Goal: Task Accomplishment & Management: Manage account settings

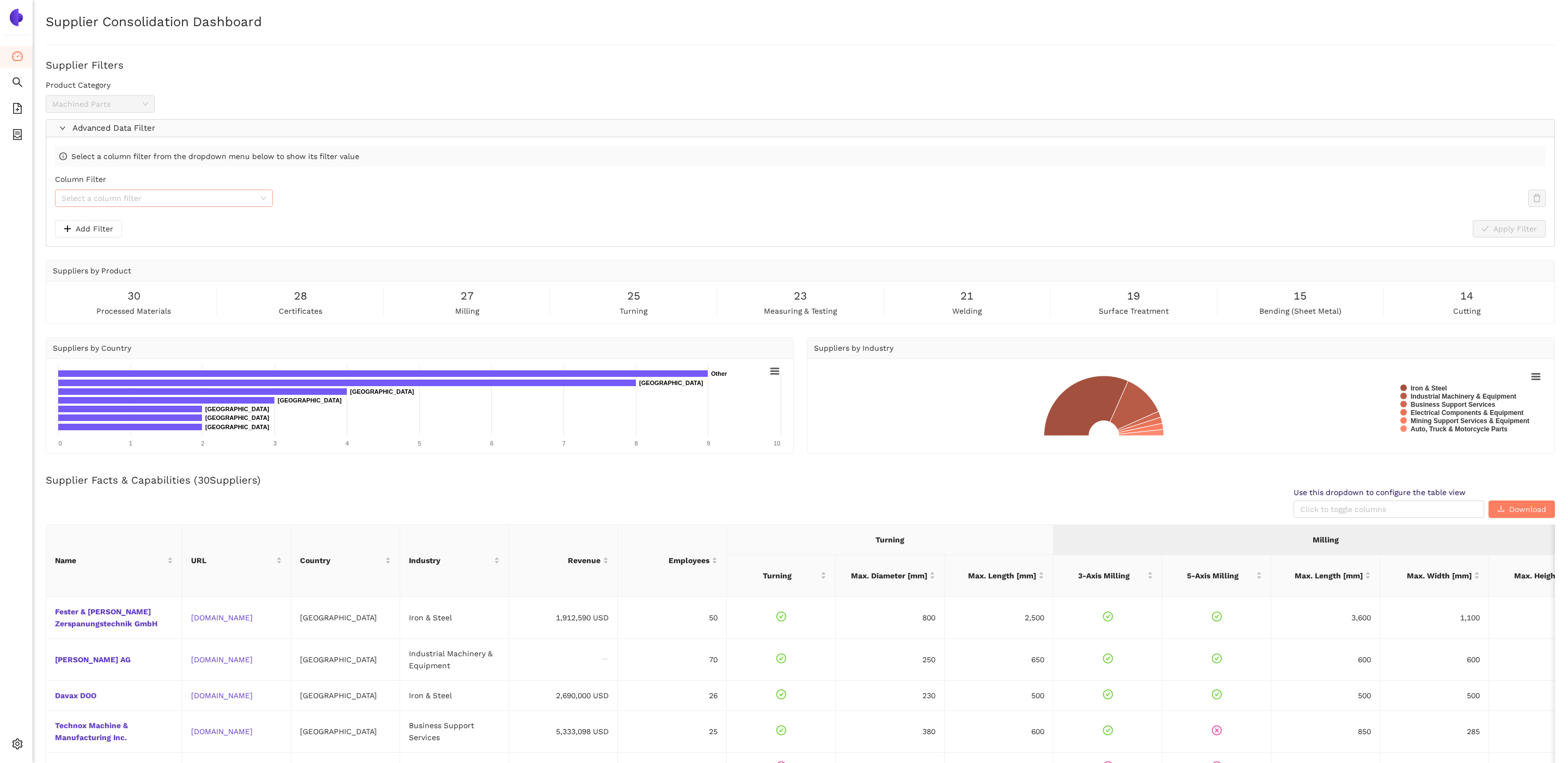
click at [256, 206] on input "Column Filter" at bounding box center [160, 198] width 197 height 17
click at [512, 200] on div "Column Filter Select a column filter" at bounding box center [800, 196] width 1491 height 47
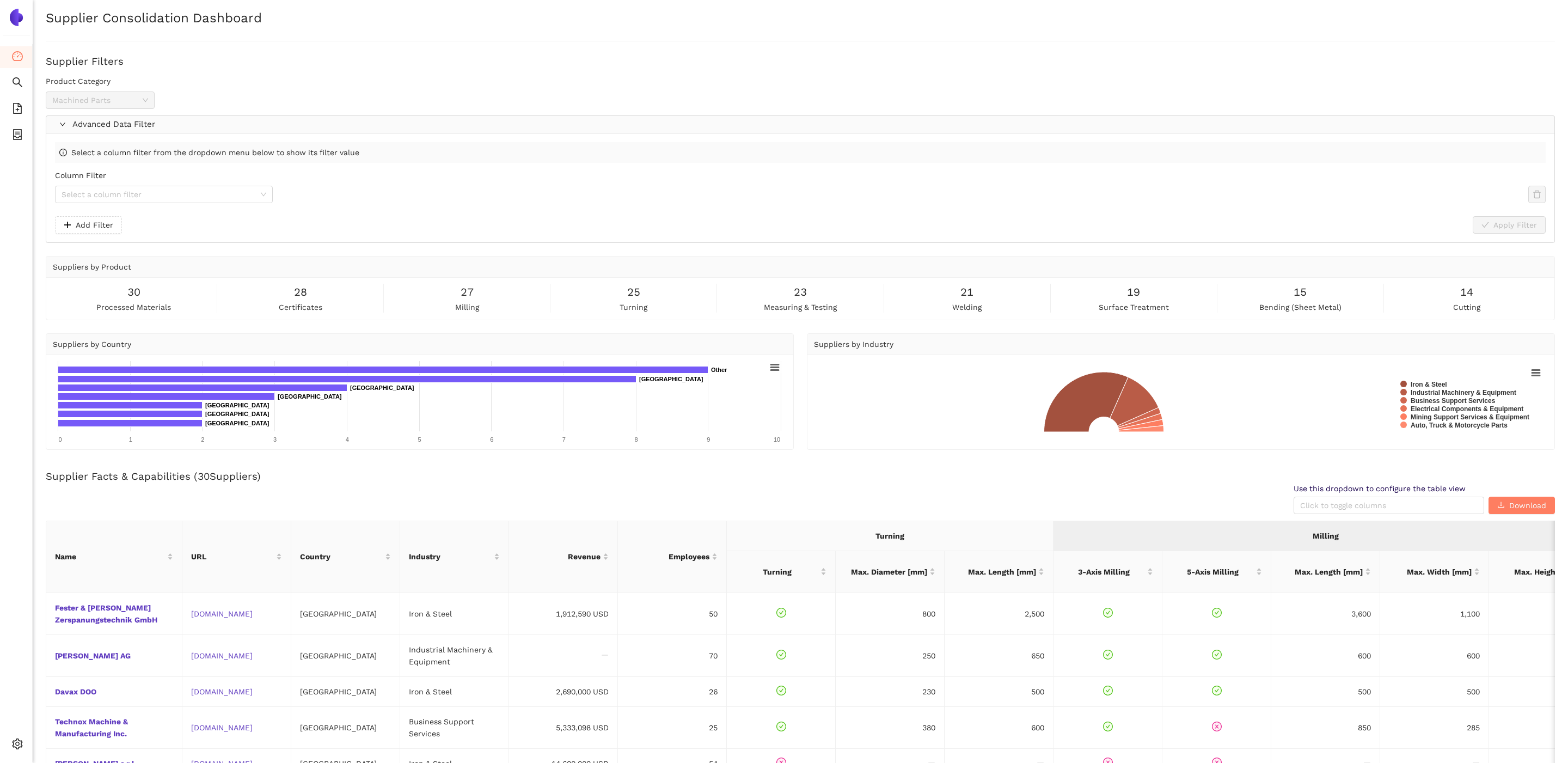
scroll to position [7, 0]
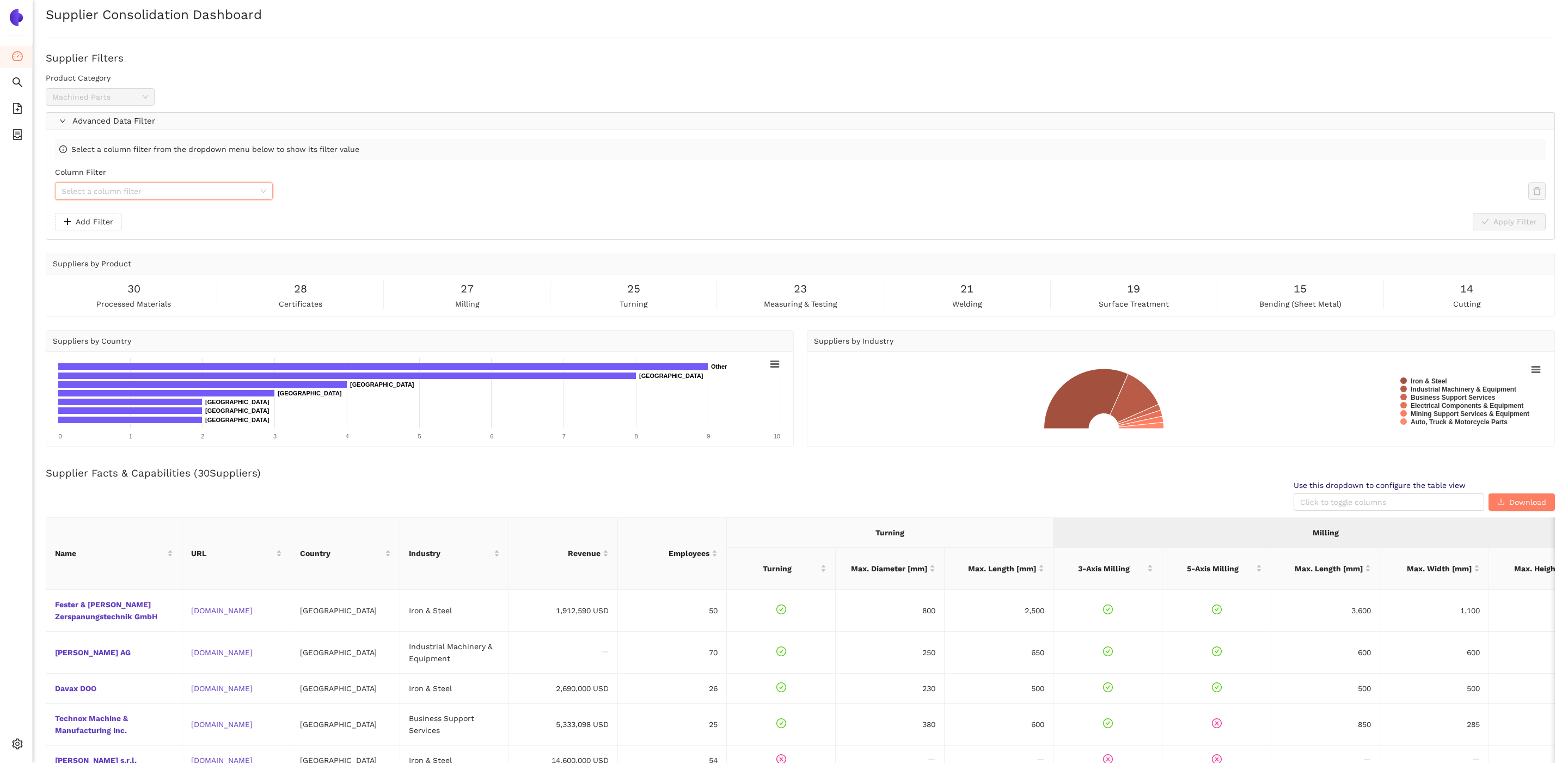
click at [237, 195] on input "Column Filter" at bounding box center [160, 191] width 197 height 17
click at [131, 250] on div "Country" at bounding box center [163, 247] width 204 height 12
click at [373, 194] on div at bounding box center [895, 191] width 1230 height 13
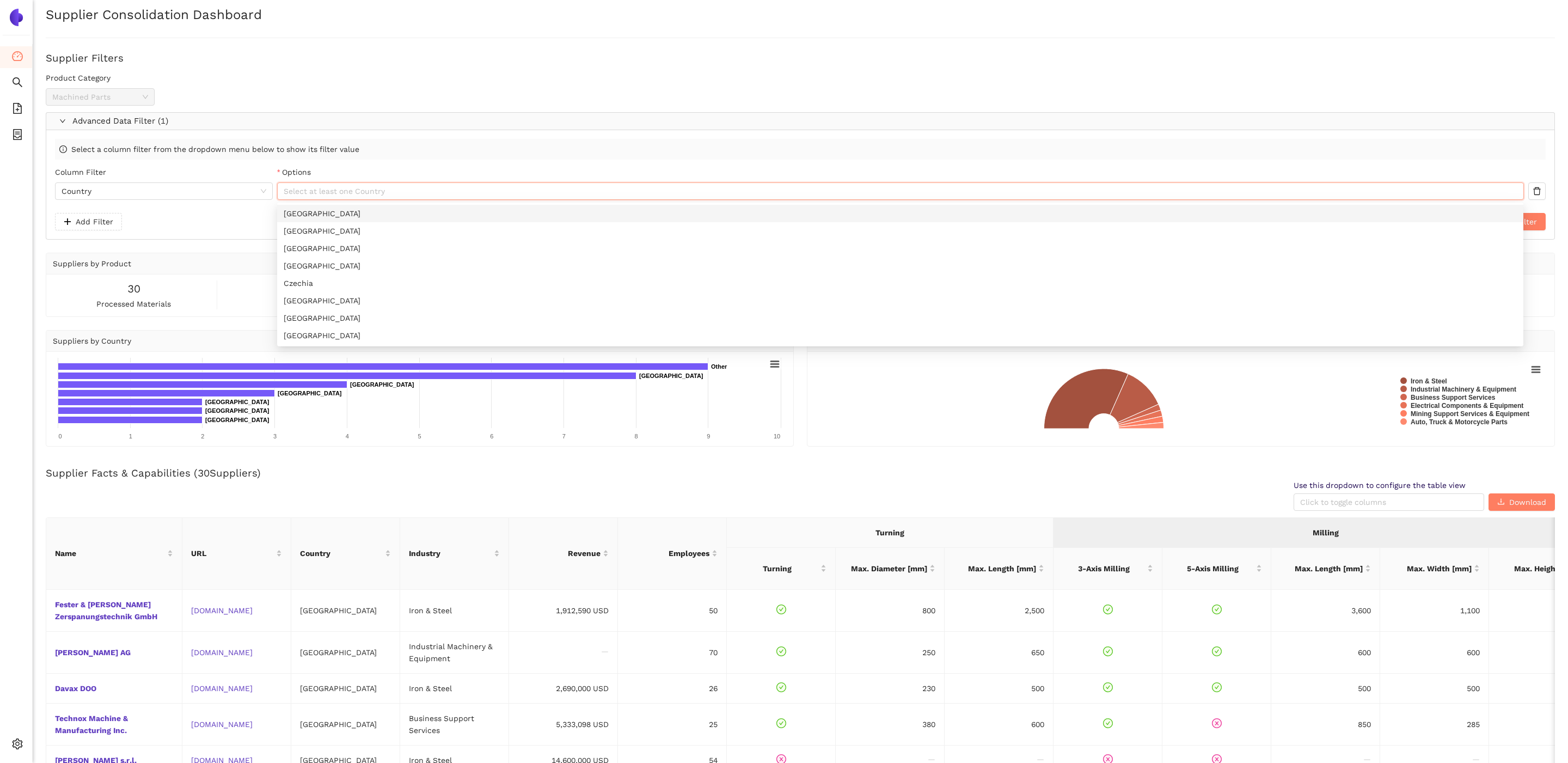
type input "e"
click at [369, 210] on div "Czech Republic" at bounding box center [900, 213] width 1233 height 12
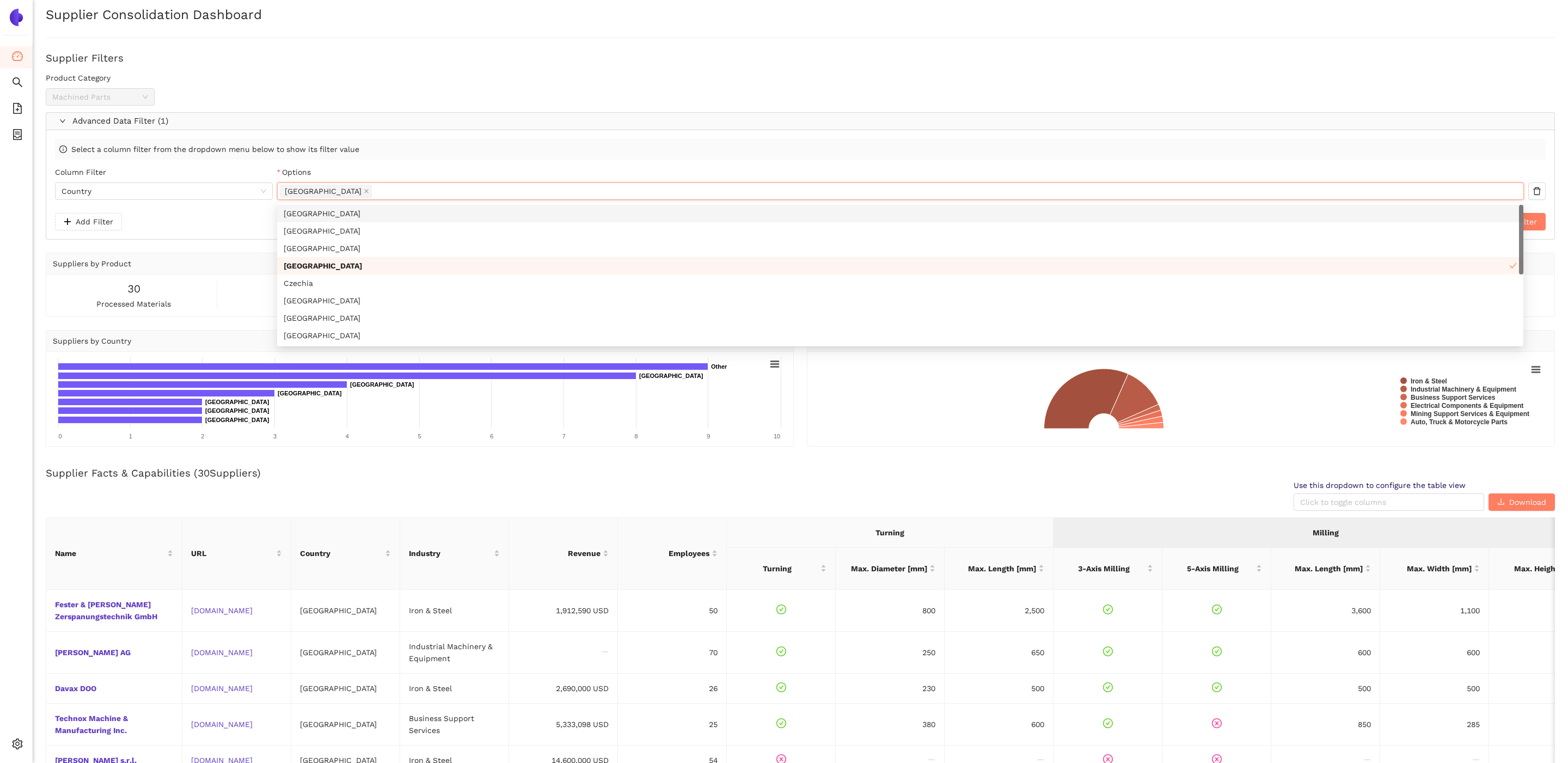
click at [231, 218] on div "Add Filter Reset Filter Apply Filter" at bounding box center [800, 222] width 1491 height 17
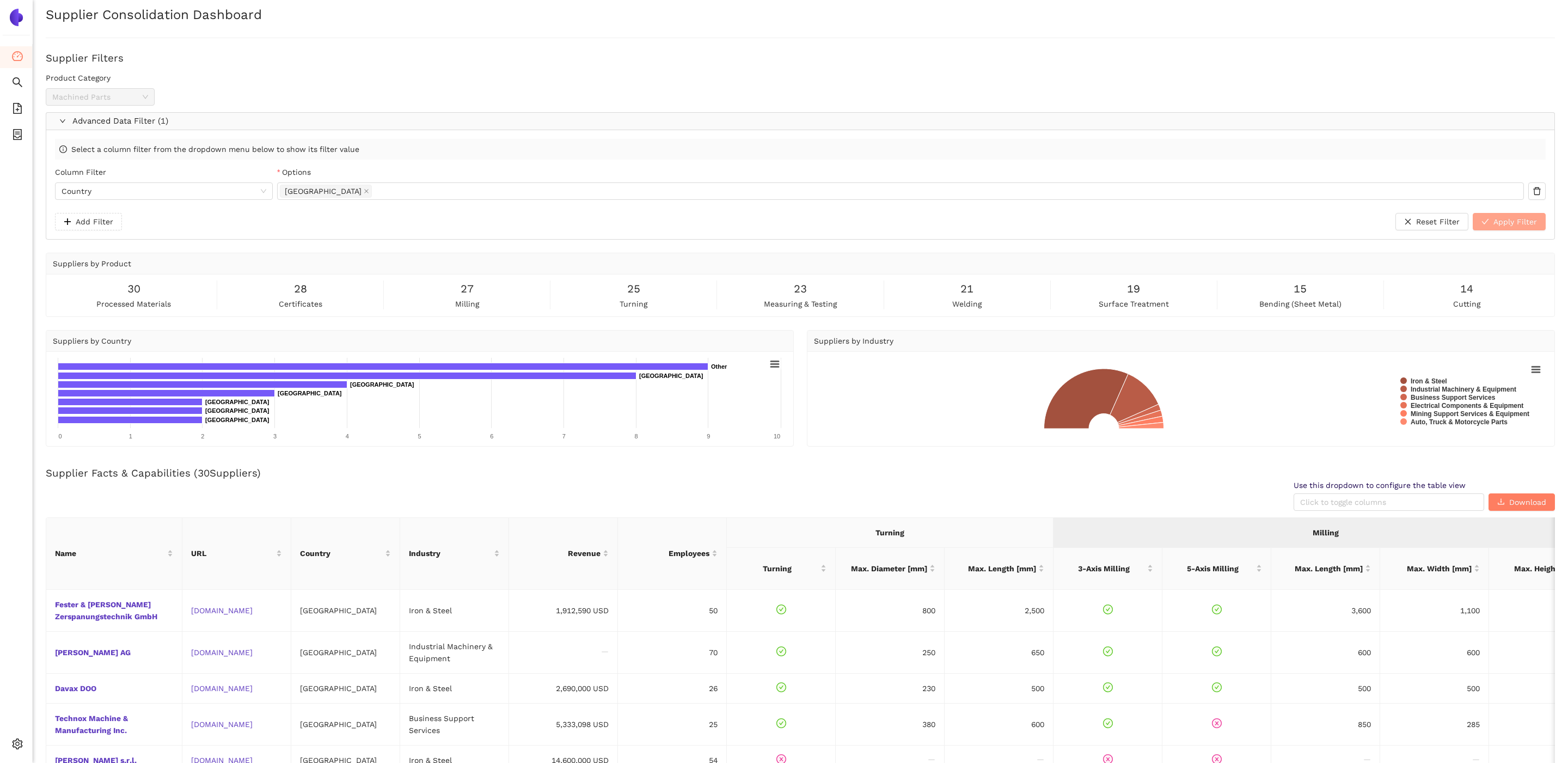
click at [1541, 227] on button "Apply Filter" at bounding box center [1509, 222] width 73 height 17
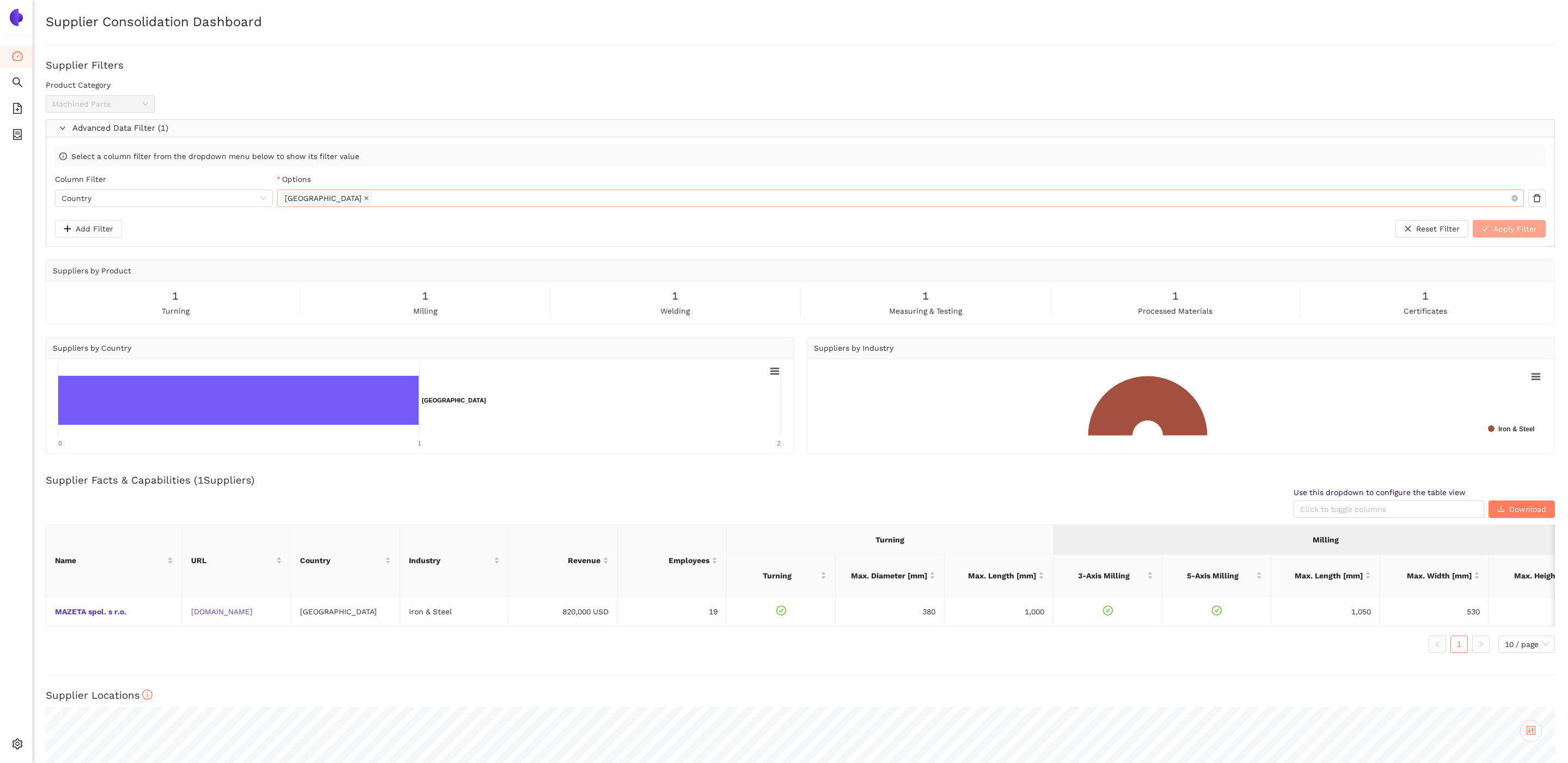
click at [364, 196] on icon "close" at bounding box center [366, 198] width 6 height 6
click at [349, 196] on div at bounding box center [895, 198] width 1230 height 13
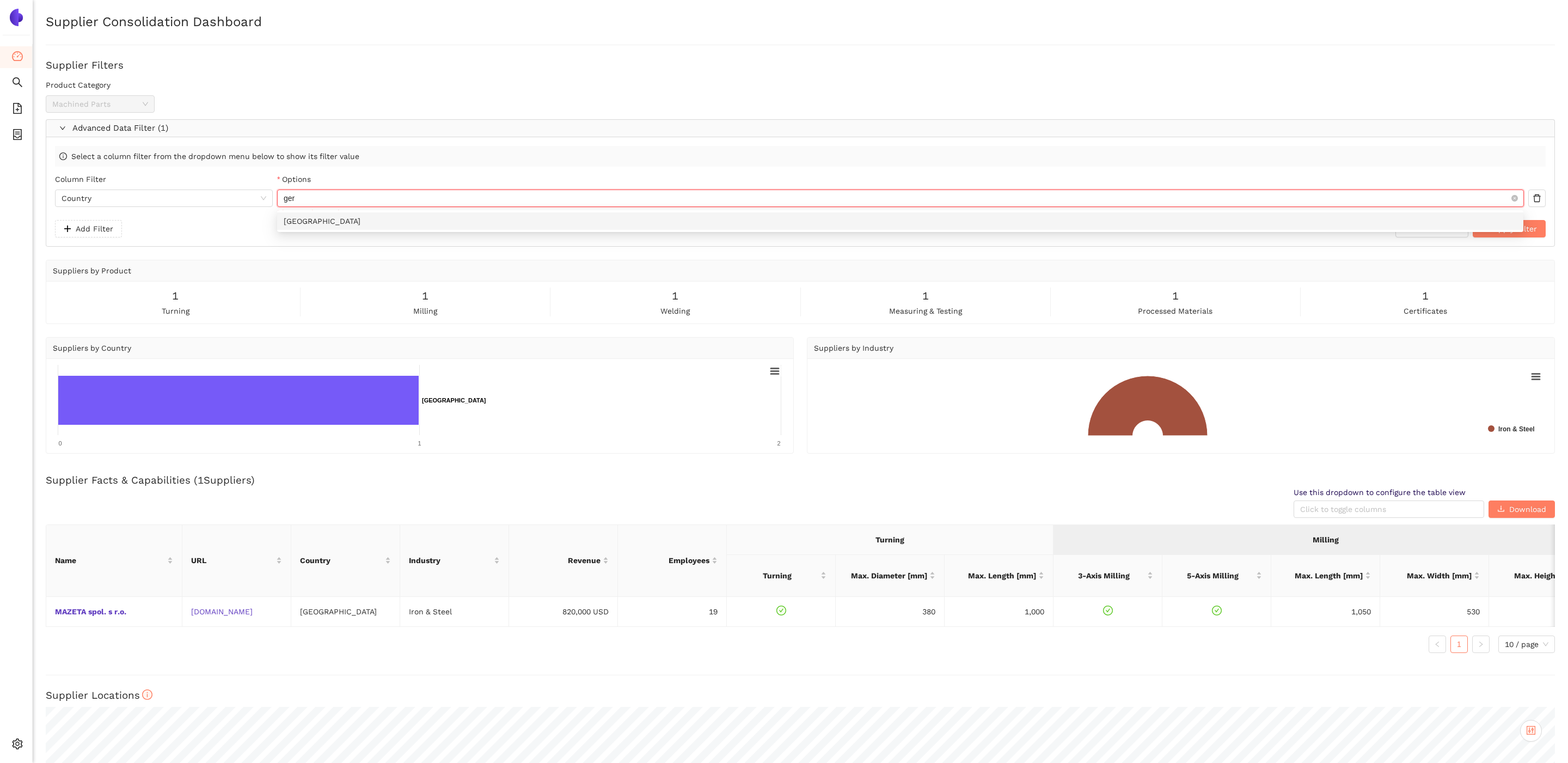
type input "germ"
click at [322, 223] on div "Germany" at bounding box center [900, 221] width 1233 height 12
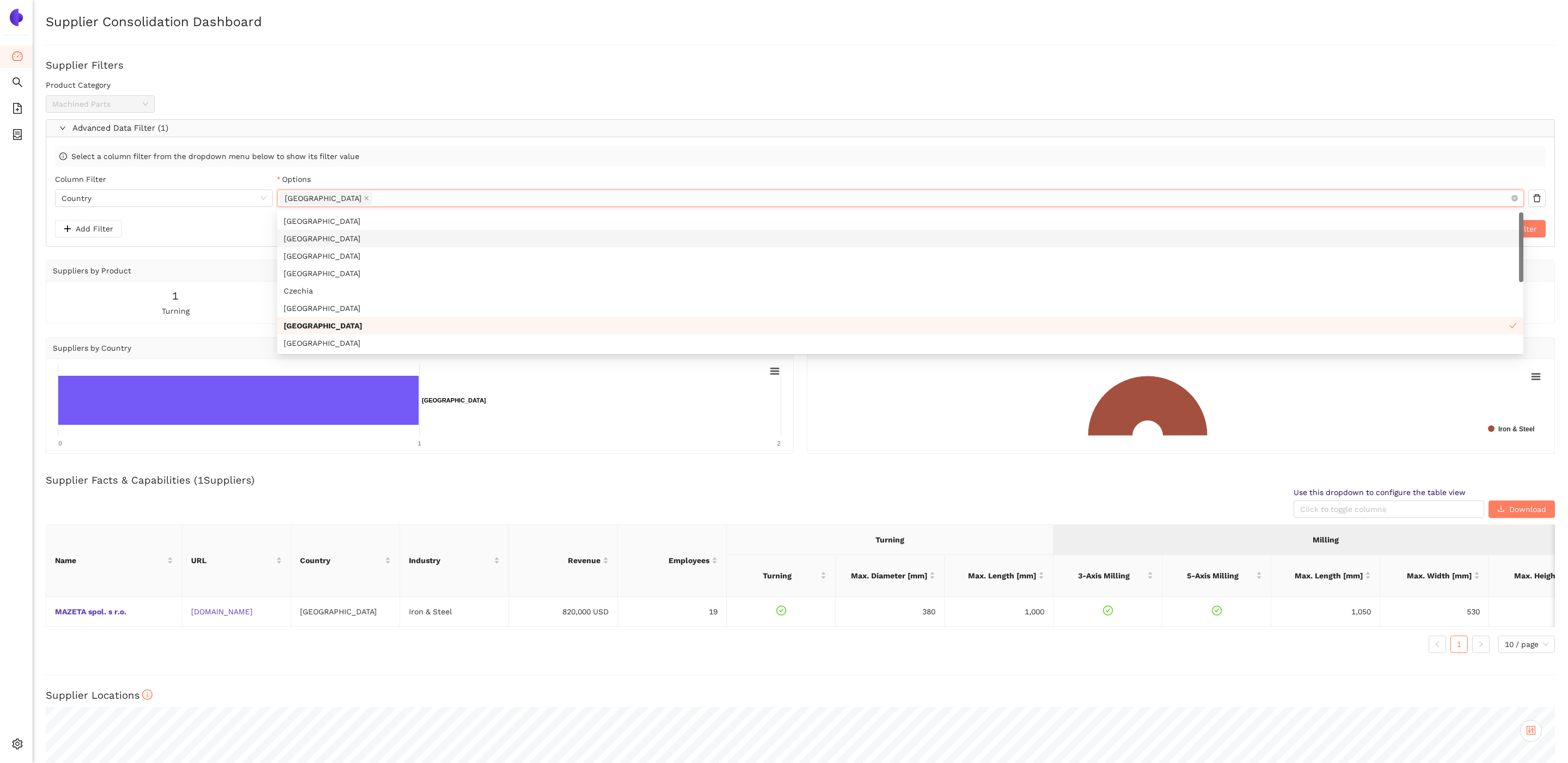
click at [1553, 234] on div "Select a column filter from the dropdown menu below to show its filter value Co…" at bounding box center [800, 192] width 1508 height 109
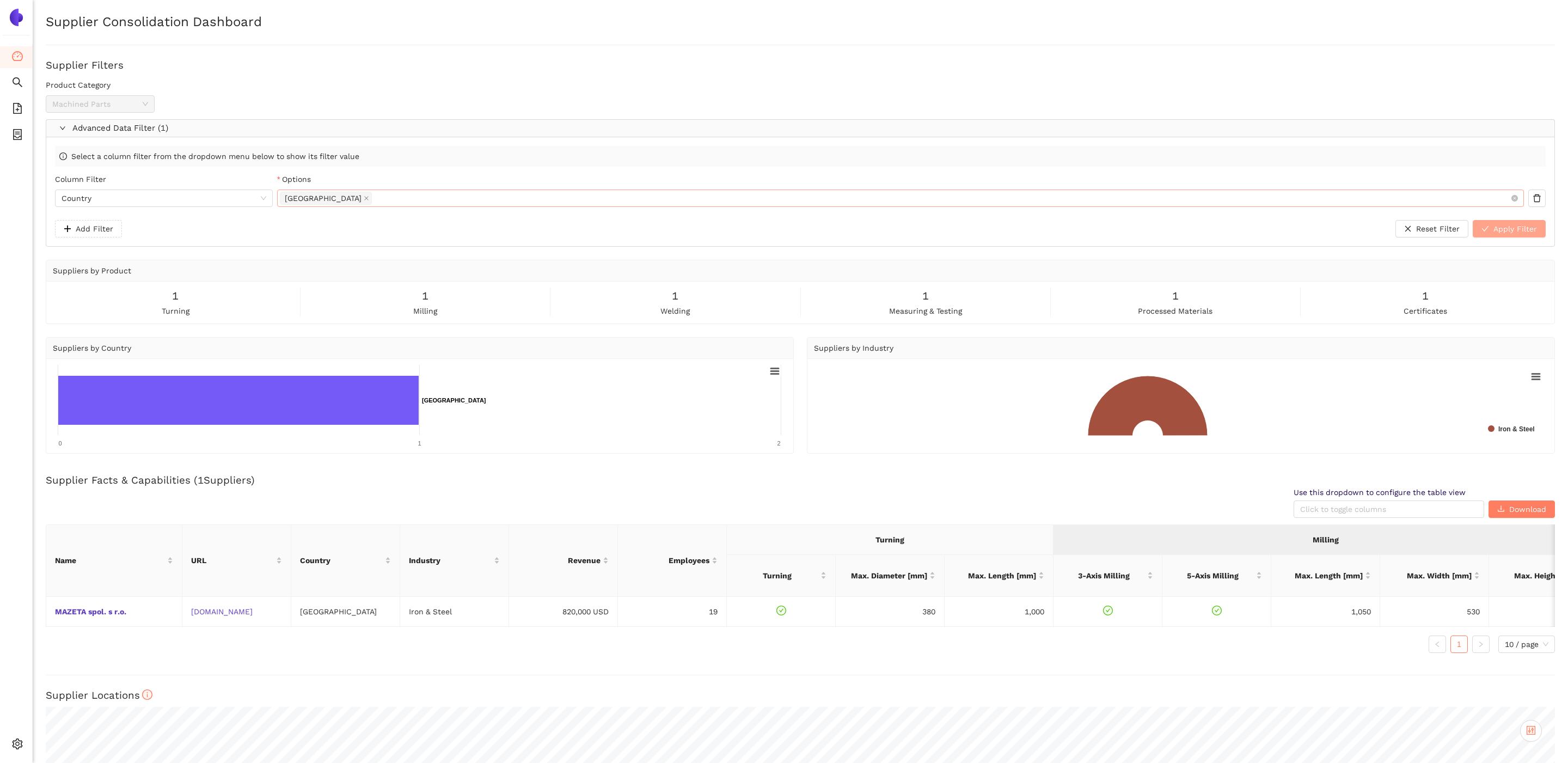
click at [1530, 227] on span "Apply Filter" at bounding box center [1514, 228] width 43 height 12
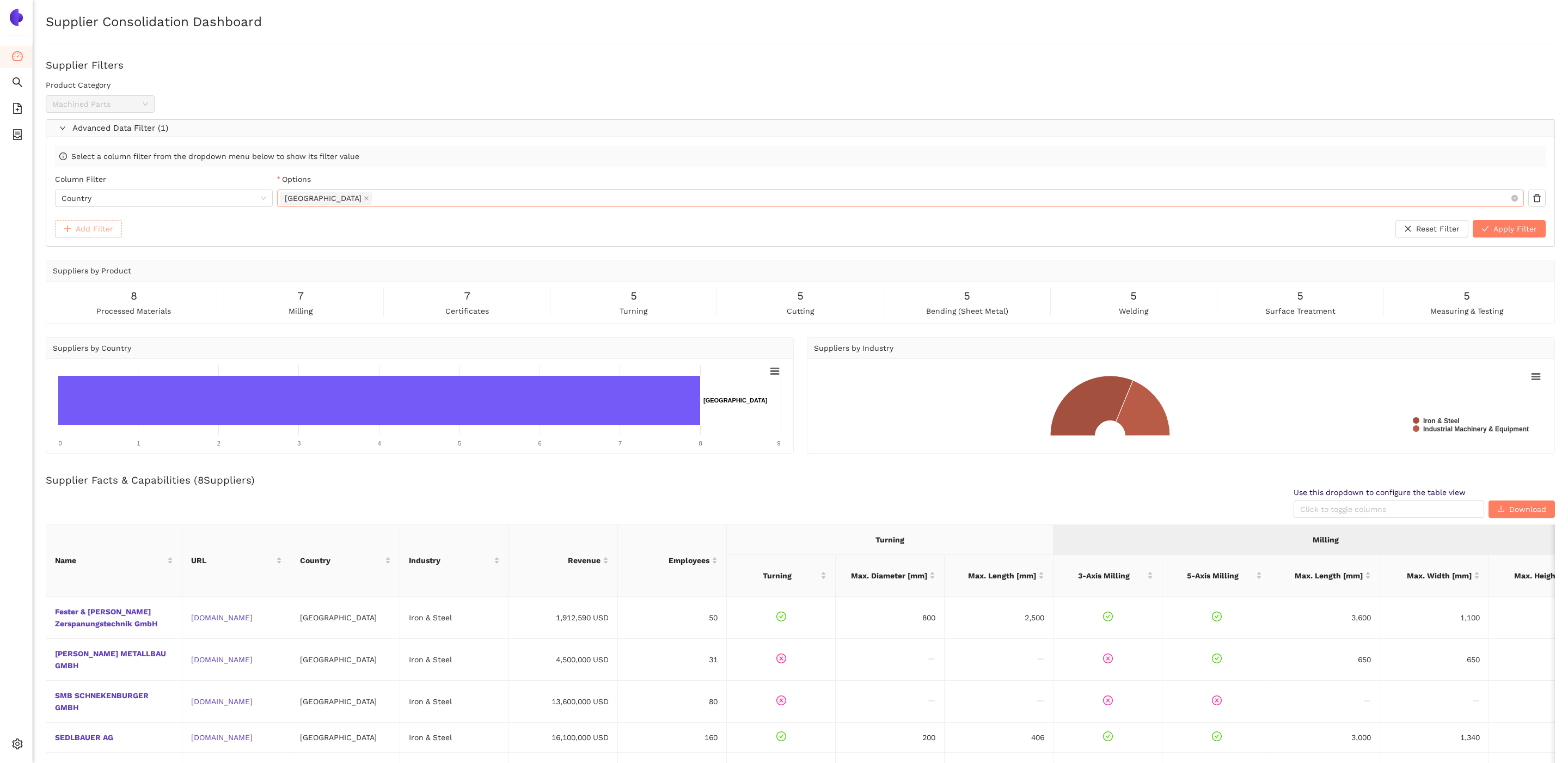
click at [99, 231] on span "Add Filter" at bounding box center [95, 228] width 38 height 12
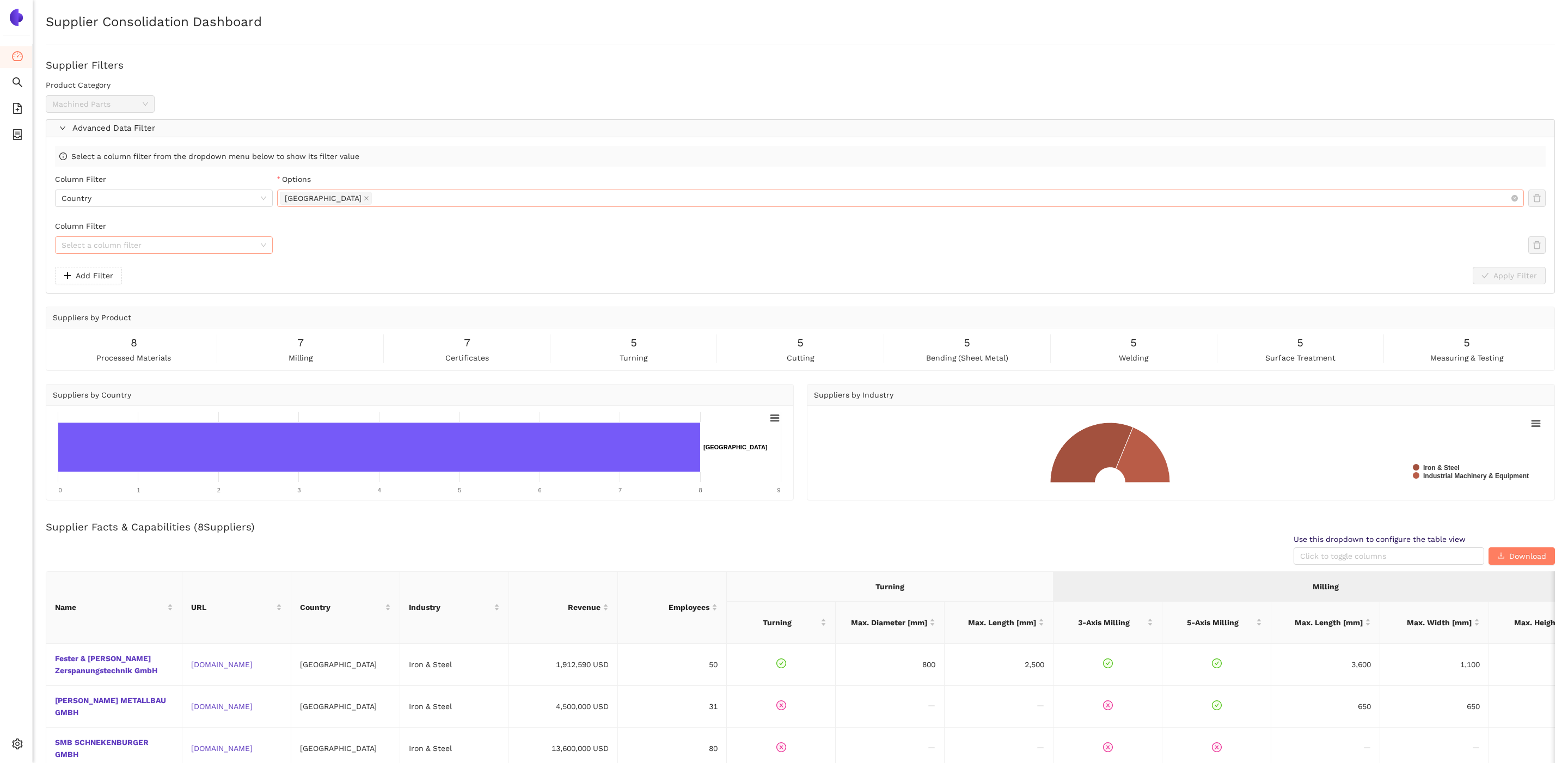
click at [170, 243] on input "Column Filter" at bounding box center [160, 245] width 197 height 17
click at [118, 294] on div "Turning" at bounding box center [167, 289] width 198 height 12
click at [1528, 275] on span "Apply Filter" at bounding box center [1514, 275] width 43 height 12
click at [1473, 239] on div "Select at least one item" at bounding box center [900, 245] width 1247 height 17
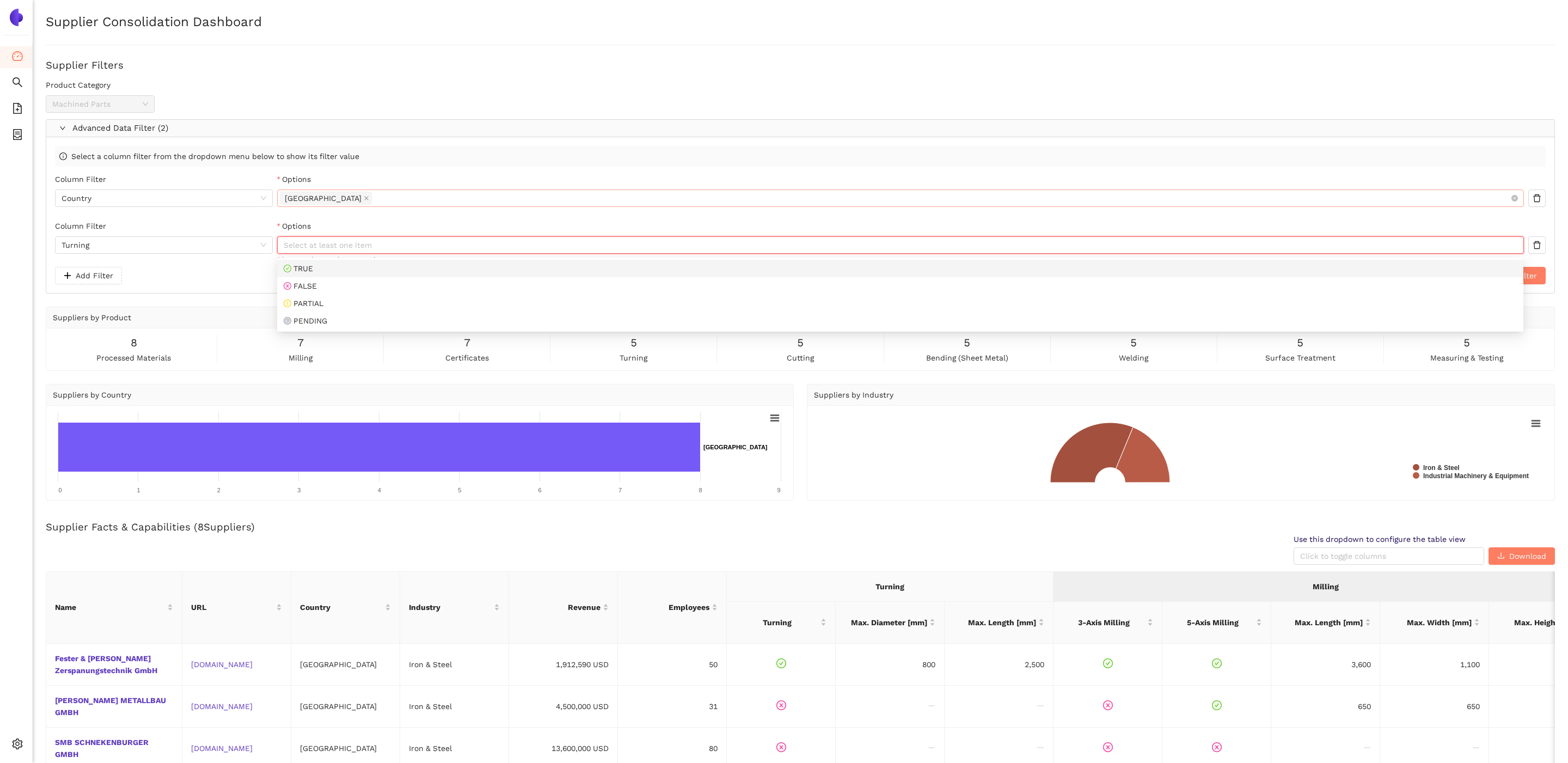
click at [1205, 264] on div "TRUE" at bounding box center [900, 268] width 1233 height 12
click at [1221, 219] on div "Column Filter Country Options Germany" at bounding box center [800, 196] width 1491 height 47
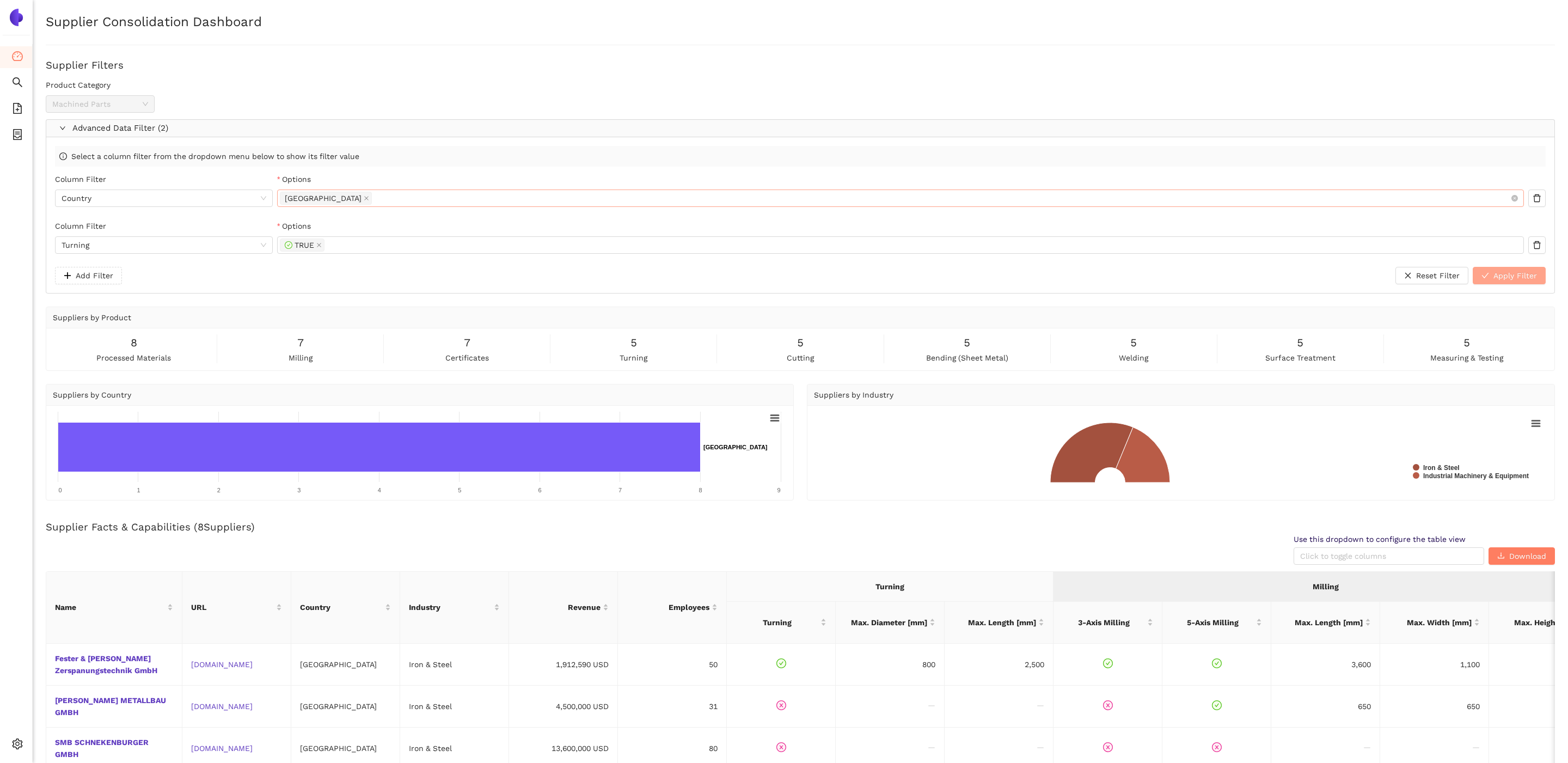
click at [1536, 282] on span "Apply Filter" at bounding box center [1514, 275] width 43 height 12
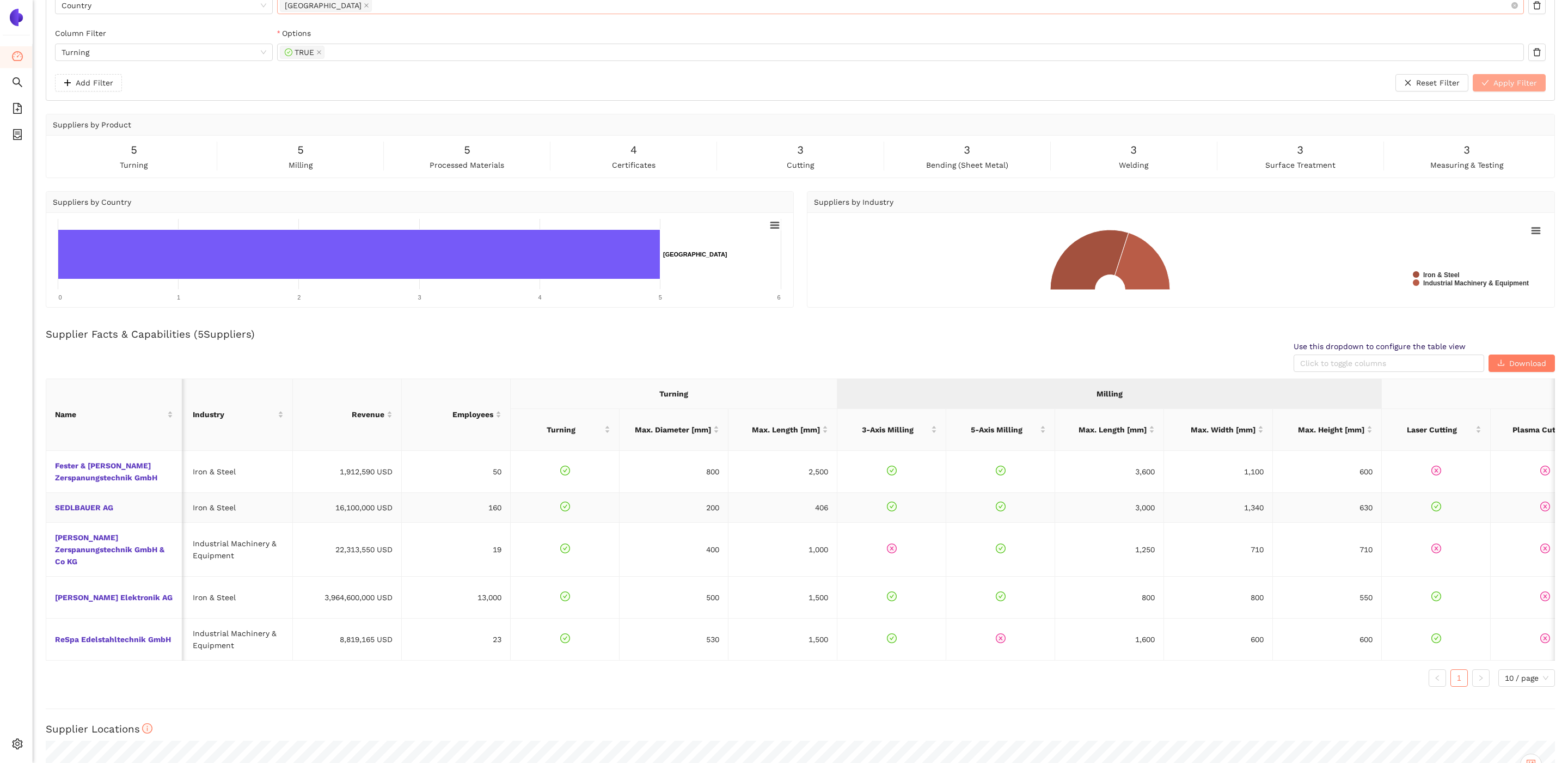
scroll to position [0, 0]
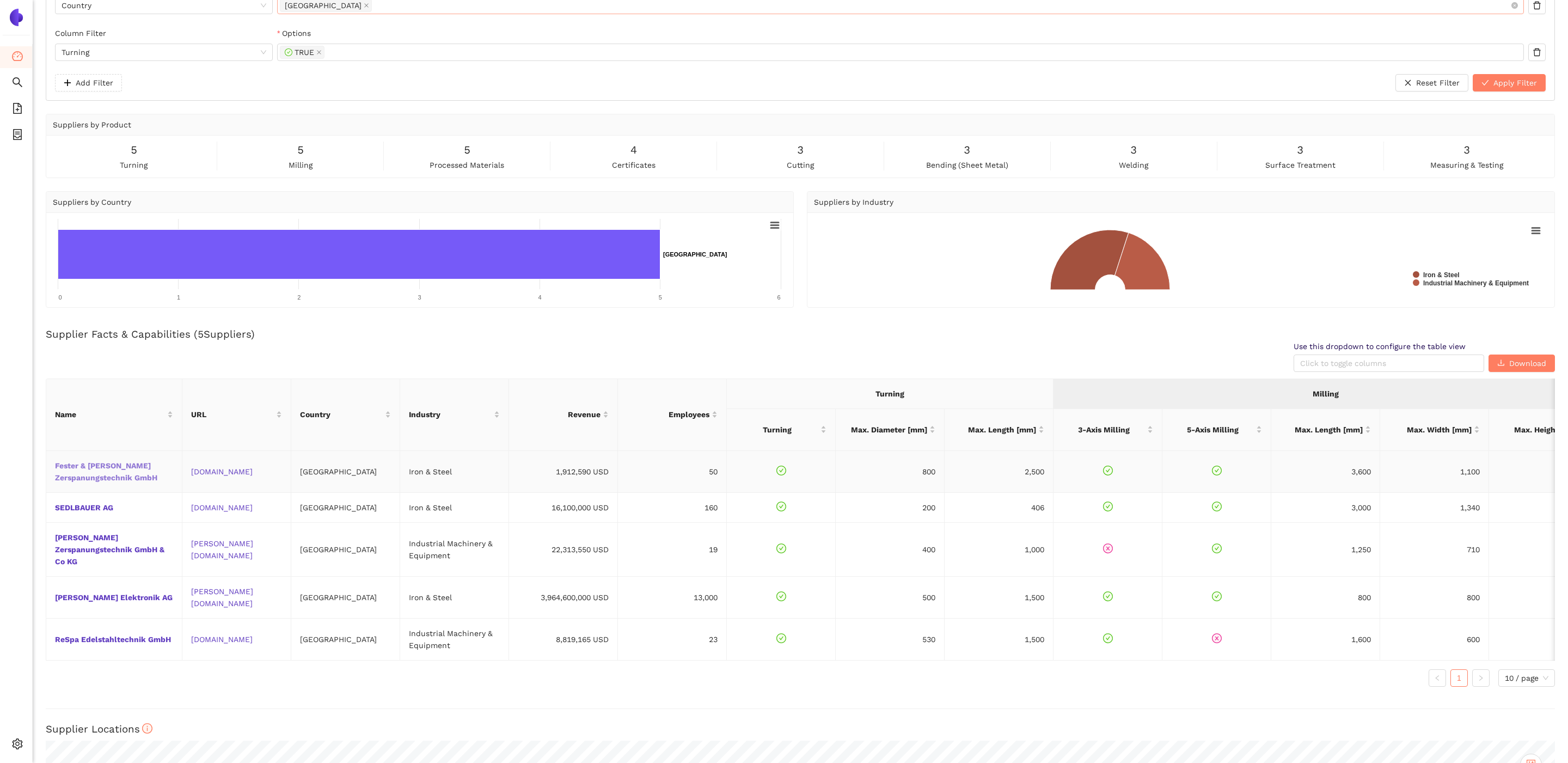
click at [0, 0] on link "Fester & Zander Zerspanungstechnik GmbH" at bounding box center [0, 0] width 0 height 0
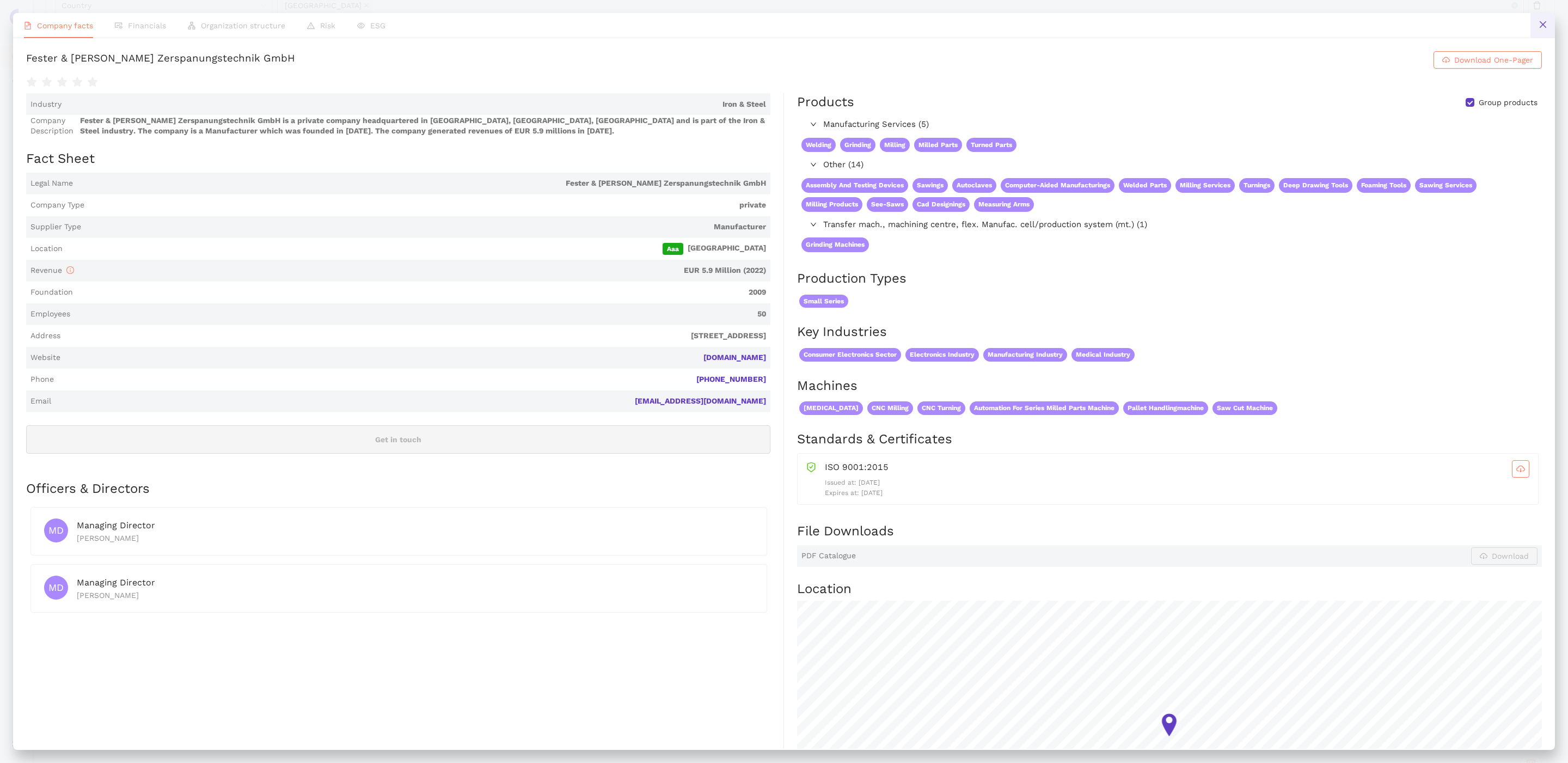
click at [1543, 24] on icon "close" at bounding box center [1543, 24] width 9 height 9
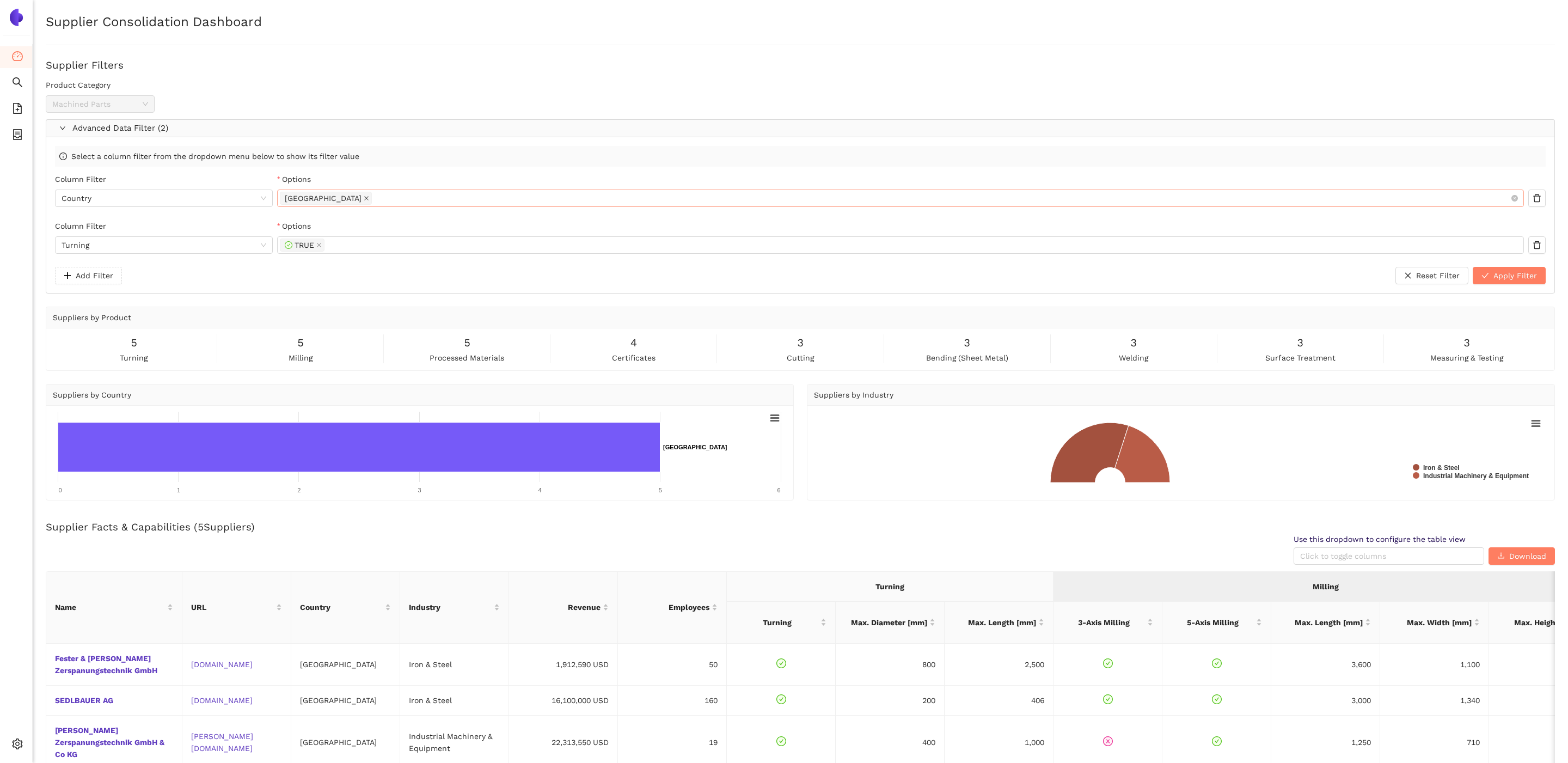
click at [364, 199] on icon "close" at bounding box center [366, 198] width 6 height 6
click at [320, 247] on icon "close" at bounding box center [319, 245] width 6 height 6
click at [1506, 278] on span "Apply Filter" at bounding box center [1514, 275] width 43 height 12
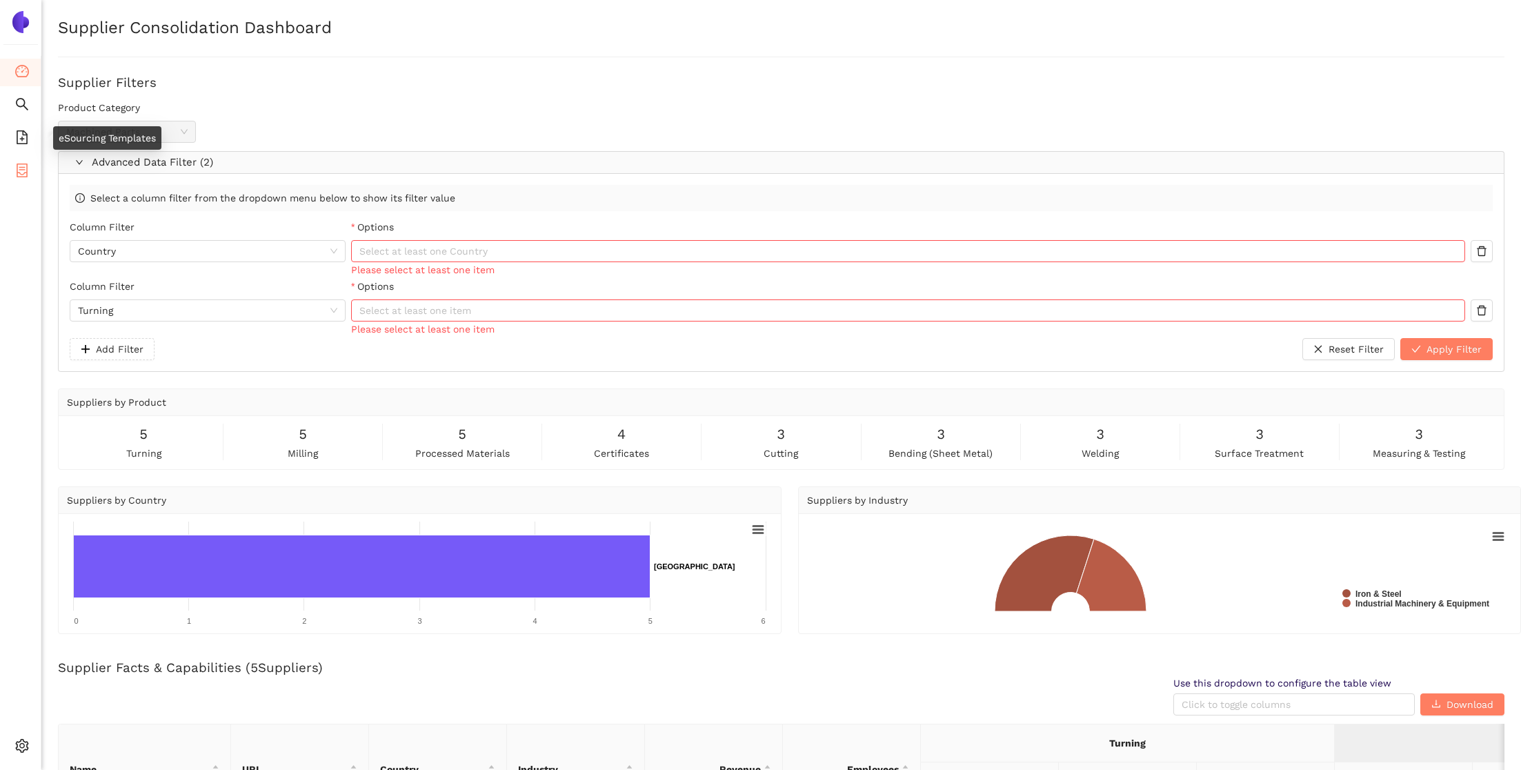
click at [23, 174] on icon "container" at bounding box center [22, 171] width 14 height 14
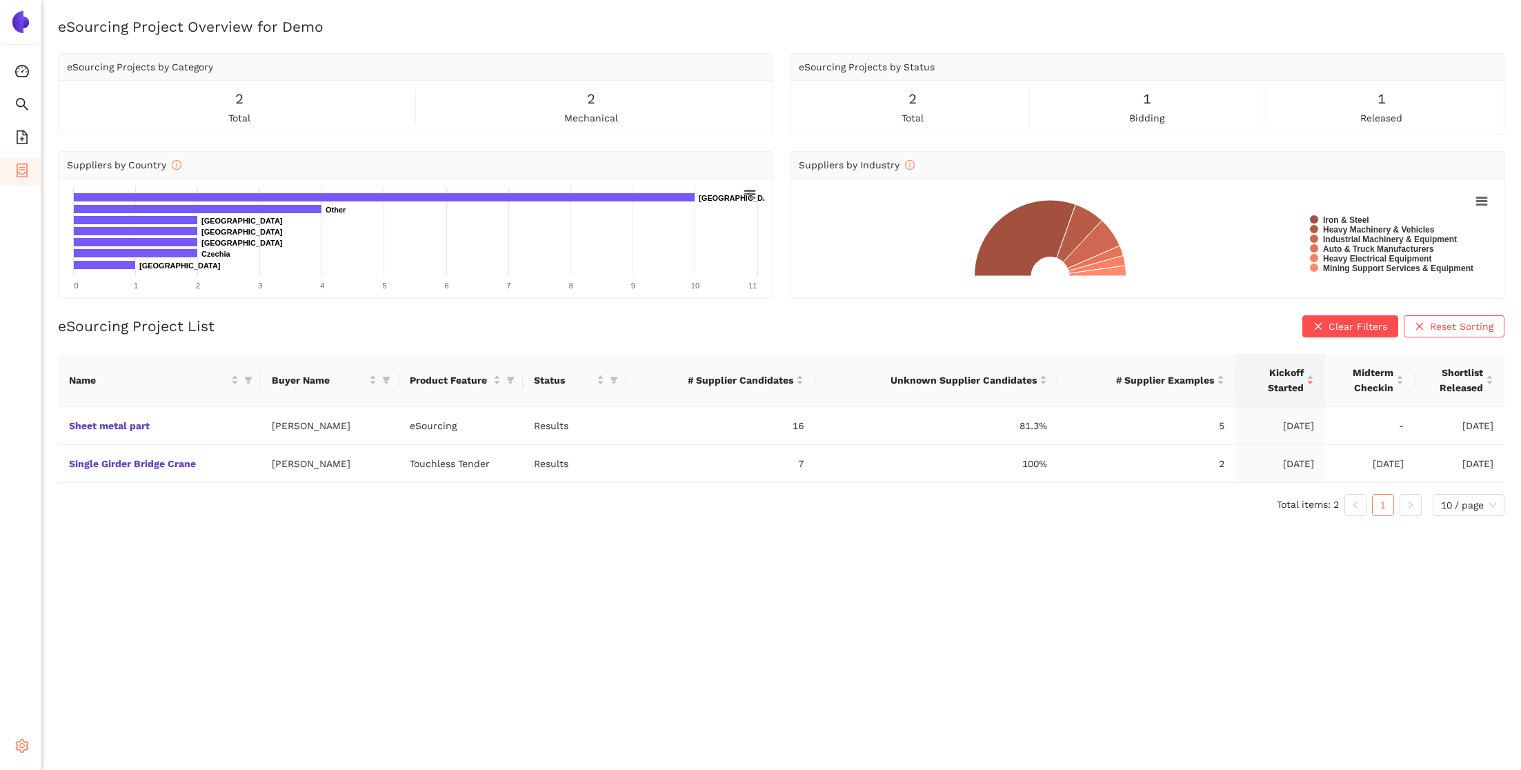
click at [16, 739] on icon "setting" at bounding box center [22, 746] width 14 height 14
click at [81, 746] on span "Logout" at bounding box center [85, 747] width 32 height 11
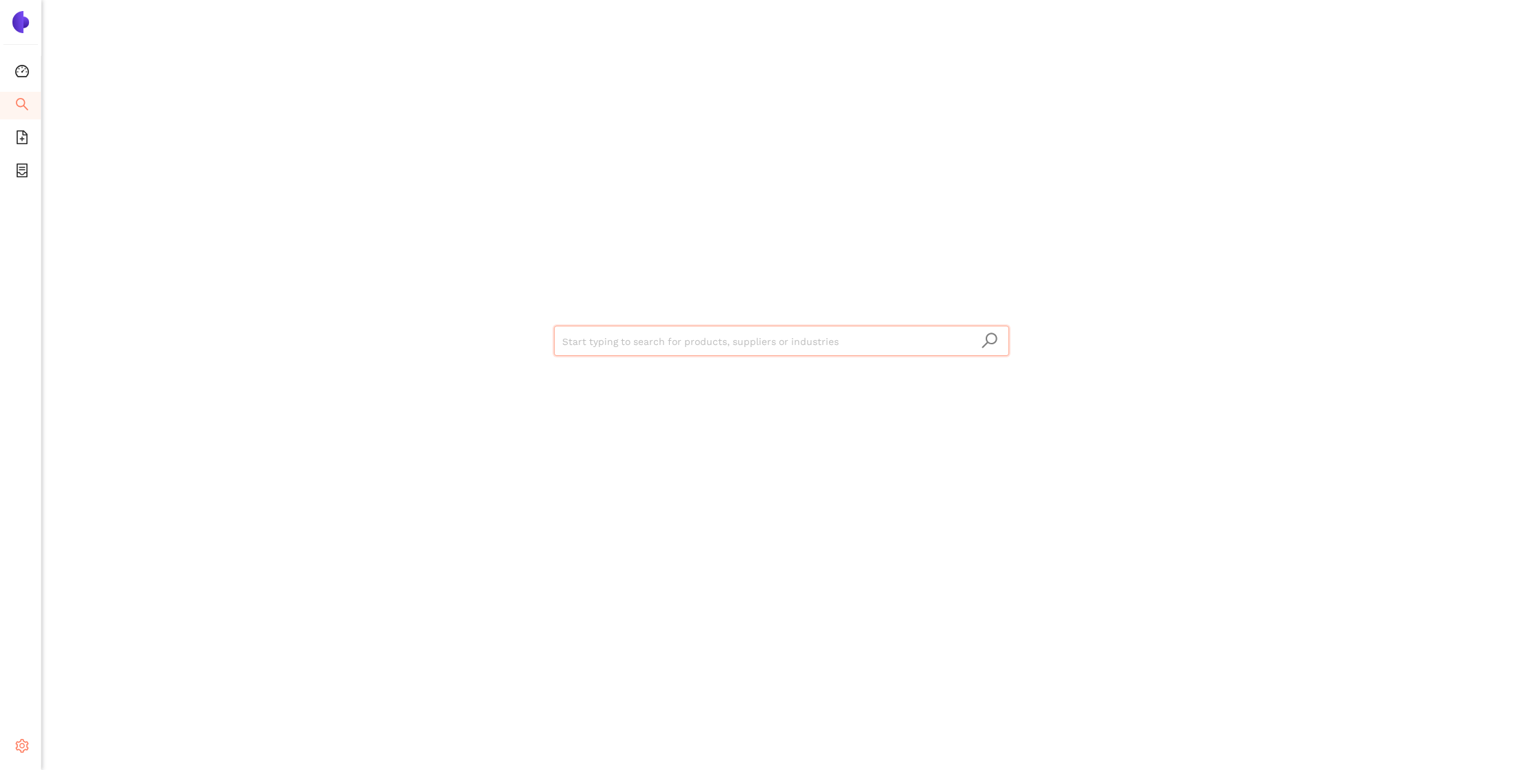
click at [26, 744] on icon "setting" at bounding box center [22, 746] width 14 height 14
click at [104, 746] on li "Logout" at bounding box center [98, 748] width 114 height 28
click at [25, 739] on icon "setting" at bounding box center [22, 746] width 14 height 14
click at [89, 746] on span "Logout" at bounding box center [85, 747] width 32 height 11
click at [23, 739] on icon "setting" at bounding box center [22, 746] width 14 height 14
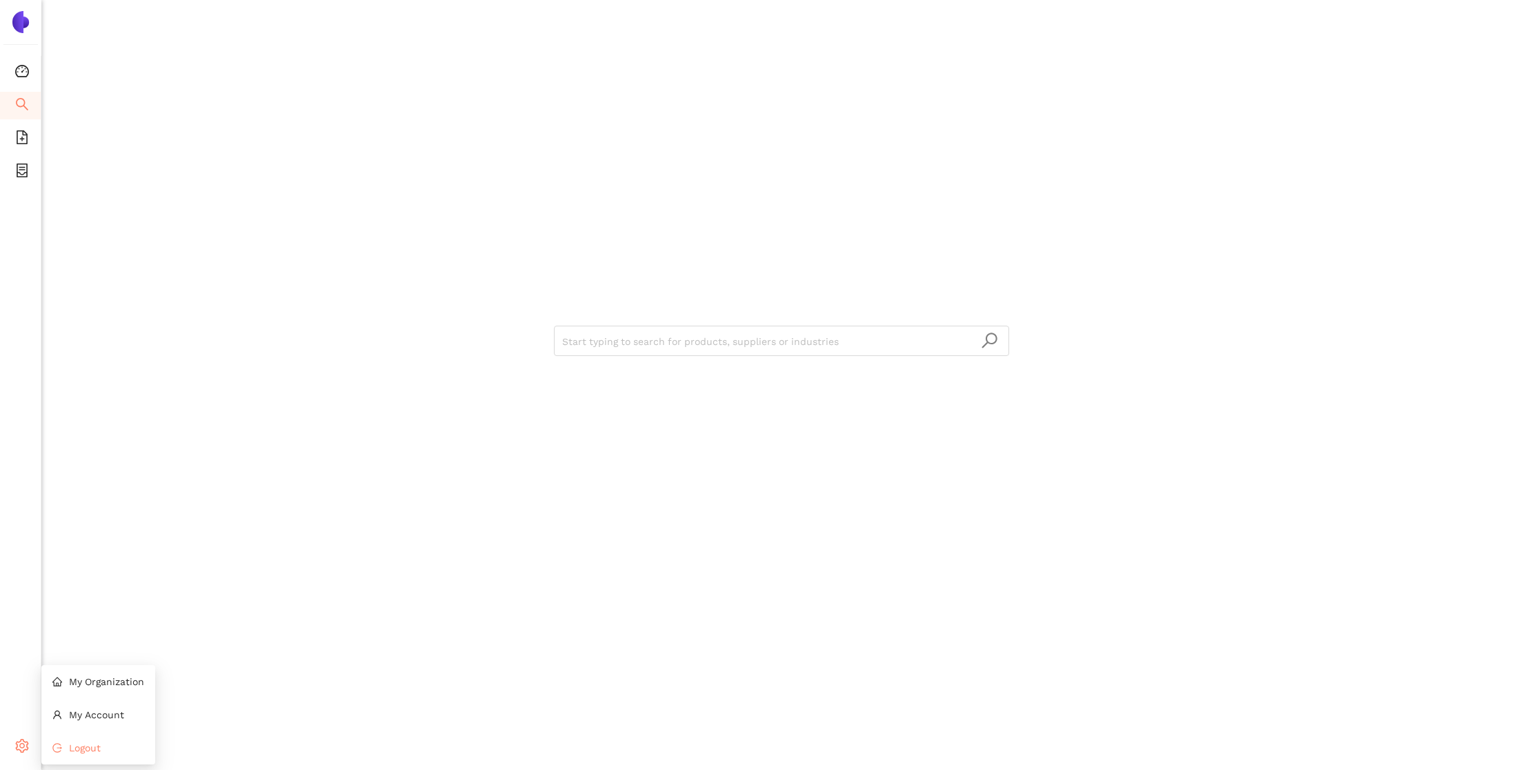
click at [90, 742] on span "Logout" at bounding box center [85, 747] width 32 height 11
click at [325, 310] on div "Start typing to search for products, suppliers or industries" at bounding box center [781, 384] width 1480 height 769
click at [21, 755] on span "setting" at bounding box center [22, 747] width 14 height 28
click at [78, 709] on span "My Account" at bounding box center [96, 713] width 55 height 11
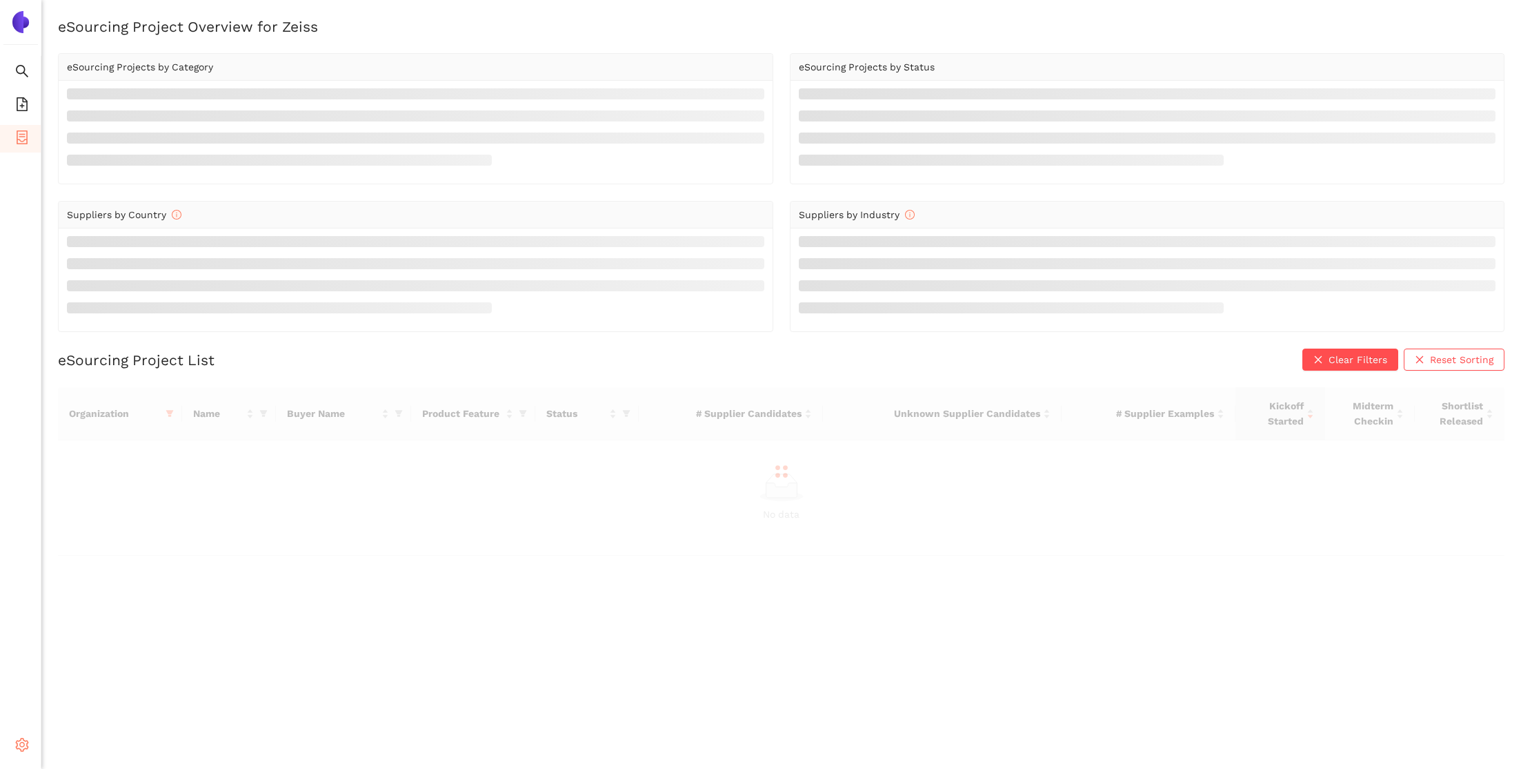
click at [29, 746] on div "Settings" at bounding box center [20, 747] width 41 height 28
